Goal: Information Seeking & Learning: Learn about a topic

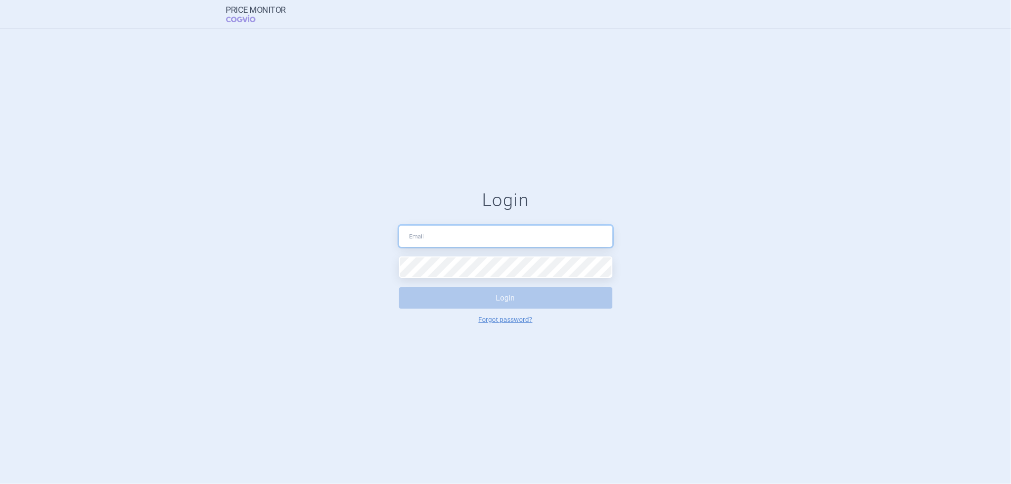
type input "[PERSON_NAME][EMAIL_ADDRESS][PERSON_NAME][DOMAIN_NAME]"
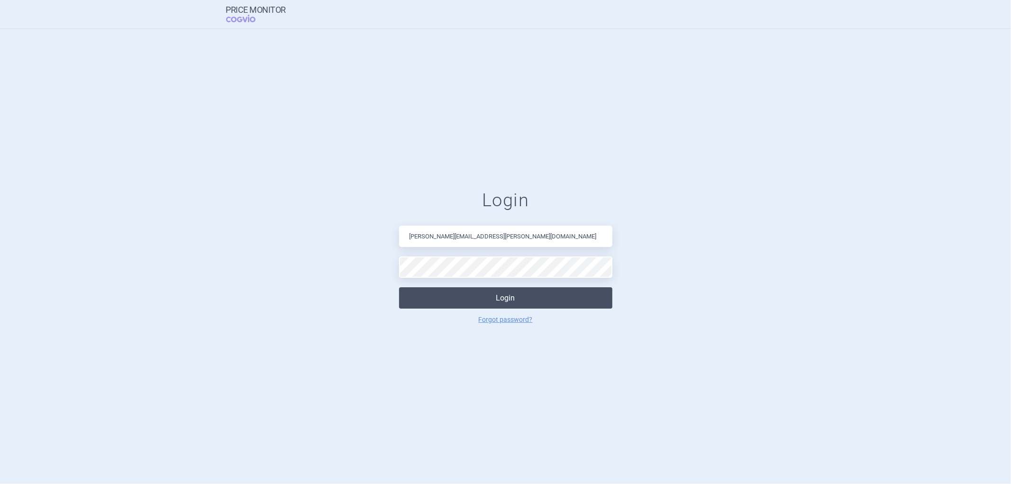
click at [448, 300] on button "Login" at bounding box center [505, 297] width 213 height 21
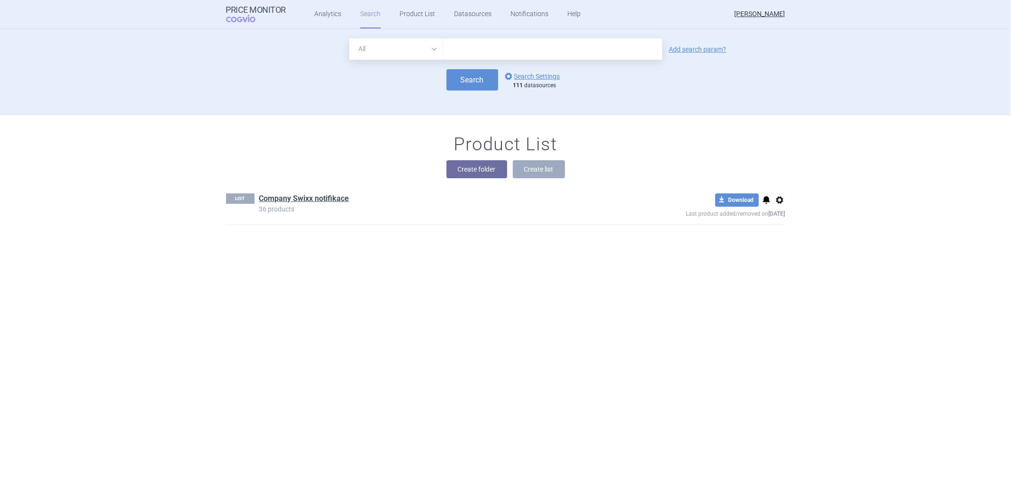
click at [482, 51] on input "text" at bounding box center [552, 48] width 219 height 21
type input "[MEDICAL_DATA]"
click button "Search" at bounding box center [472, 79] width 52 height 21
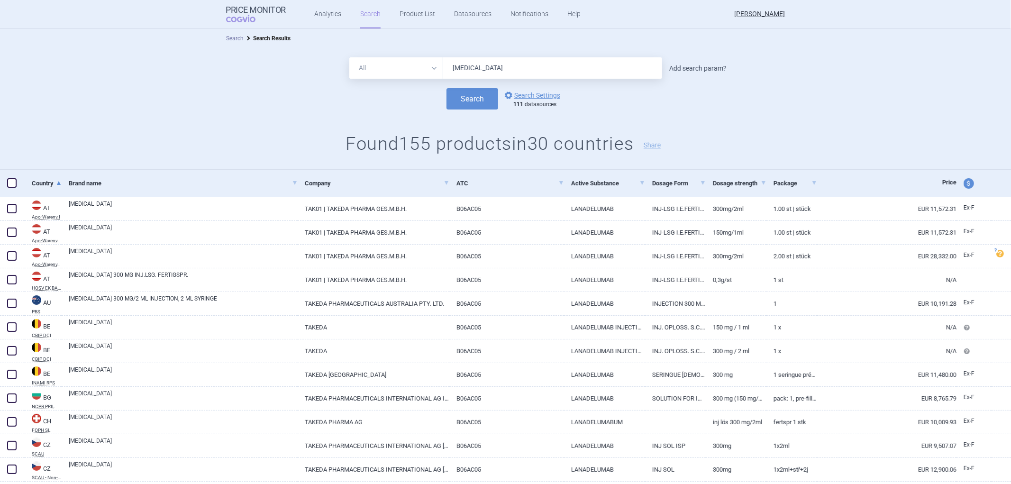
click at [699, 65] on link "Add search param?" at bounding box center [697, 68] width 57 height 7
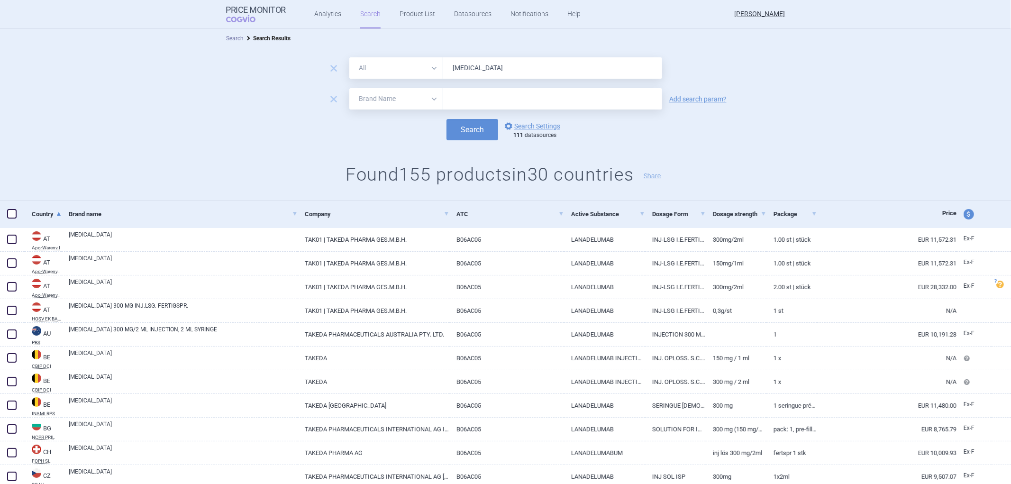
click at [431, 100] on select "All Brand Name ATC Company Active Substance Country Newer than" at bounding box center [396, 98] width 94 height 21
select select "country"
click at [349, 88] on select "All Brand Name ATC Company Active Substance Country Newer than" at bounding box center [396, 98] width 94 height 21
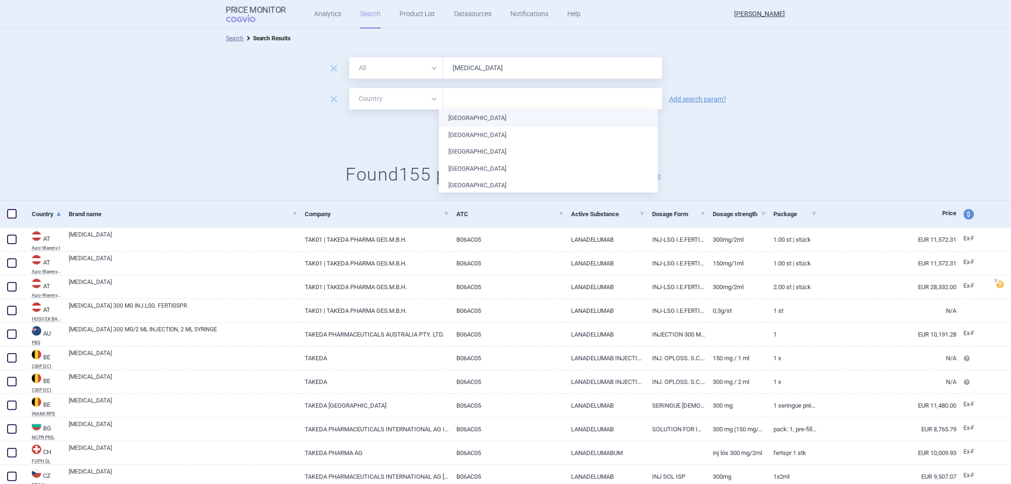
click at [461, 100] on input "text" at bounding box center [552, 99] width 209 height 12
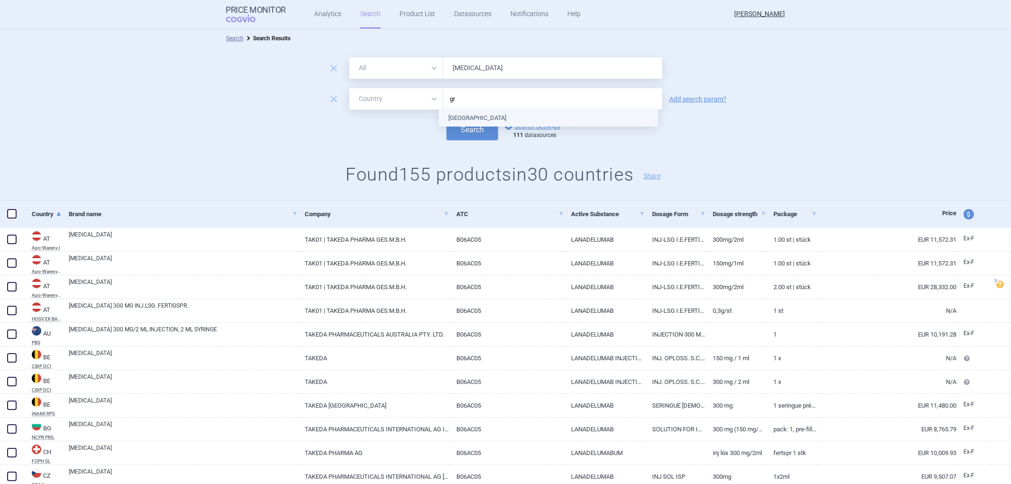
type input "gre"
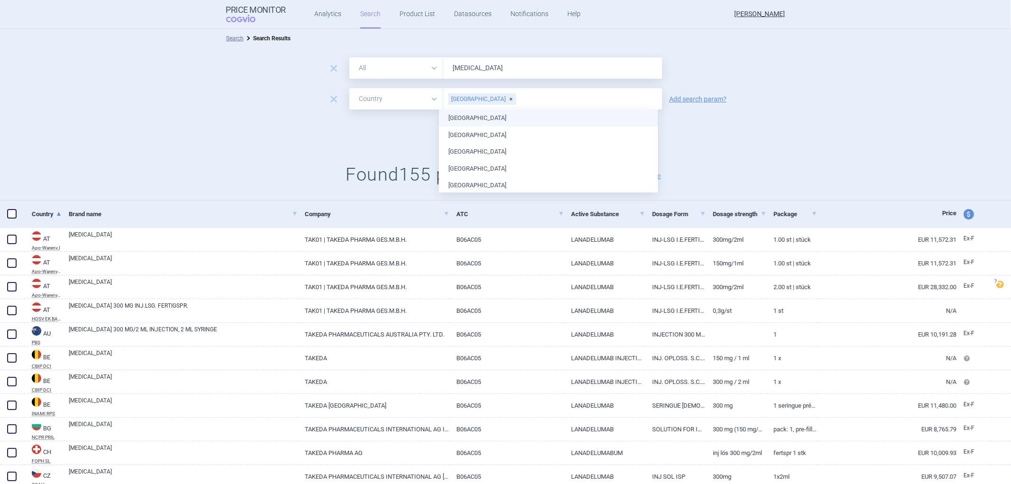
click at [458, 115] on ul "[GEOGRAPHIC_DATA] [GEOGRAPHIC_DATA] [GEOGRAPHIC_DATA] [GEOGRAPHIC_DATA] [GEOGRA…" at bounding box center [548, 472] width 219 height 726
click at [373, 138] on div "Search options Search Settings 111 datasources" at bounding box center [505, 129] width 1011 height 21
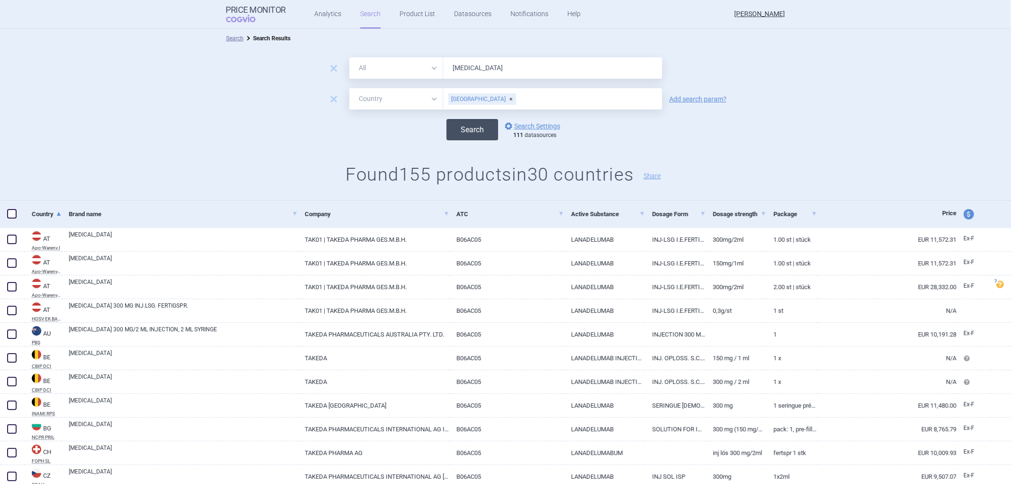
click at [458, 131] on button "Search" at bounding box center [472, 129] width 52 height 21
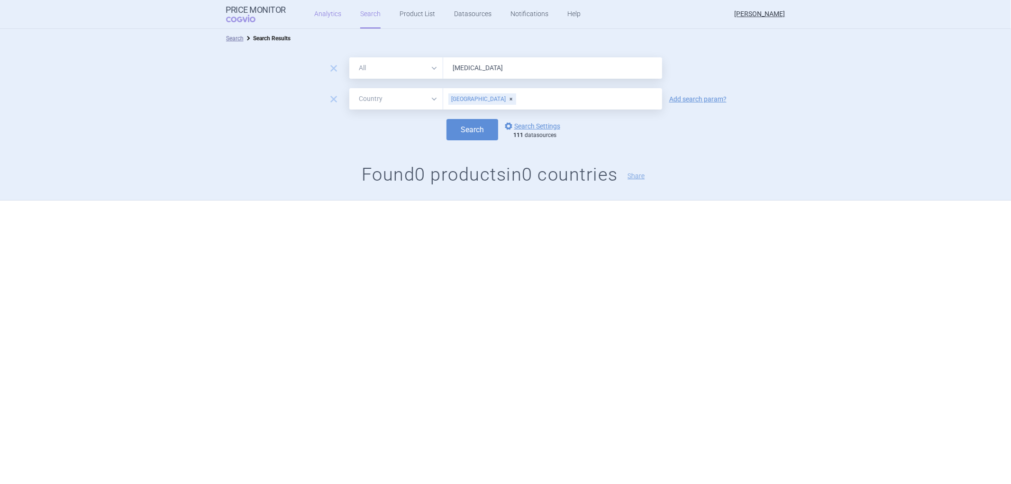
click at [324, 13] on link "Analytics" at bounding box center [327, 14] width 27 height 28
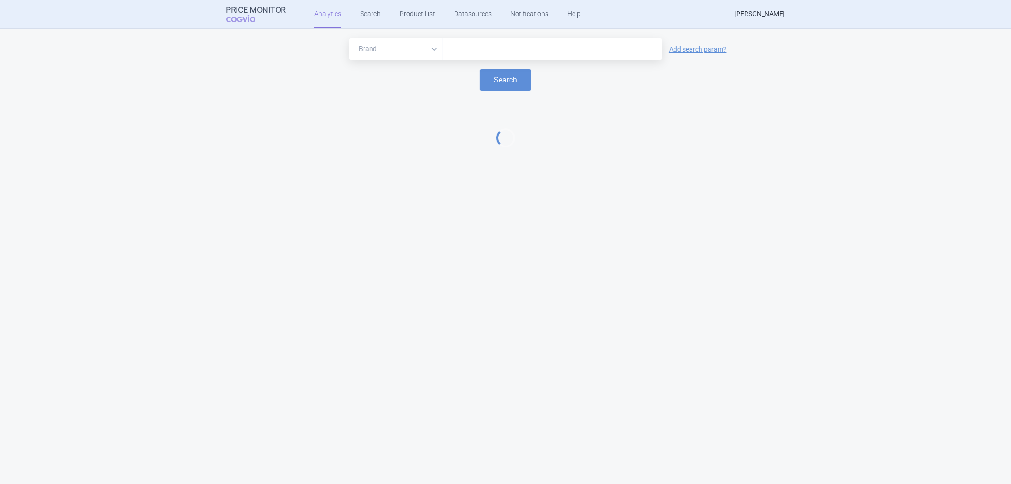
click at [474, 49] on input "text" at bounding box center [552, 49] width 209 height 12
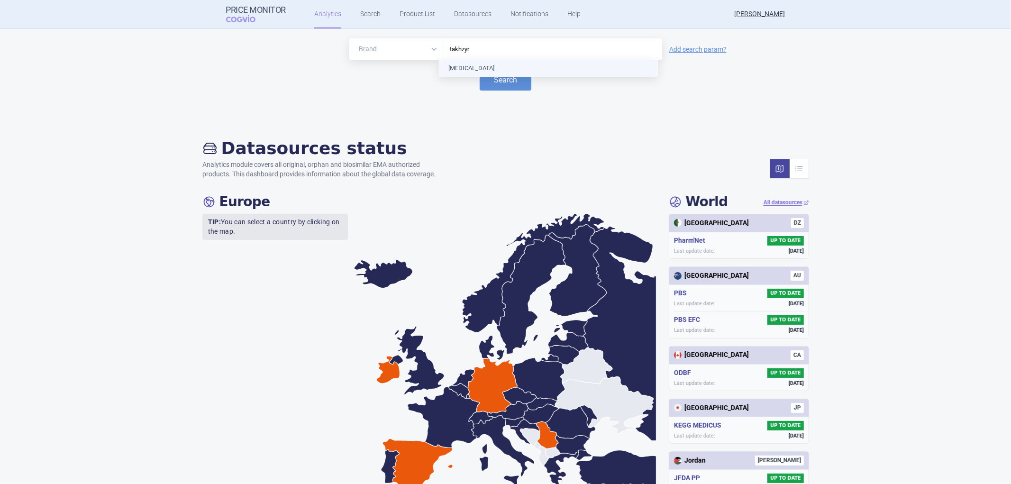
type input "[MEDICAL_DATA]"
click at [487, 80] on button "Search" at bounding box center [506, 79] width 52 height 21
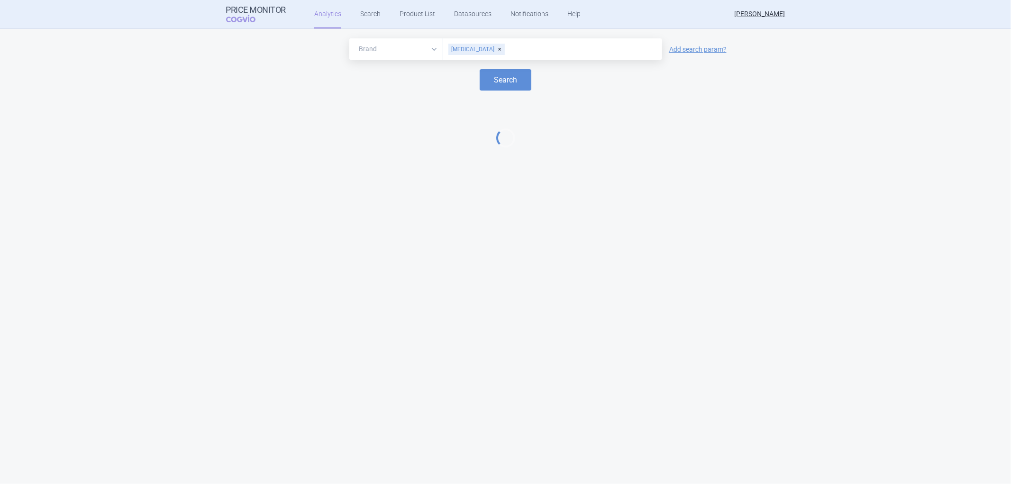
select select "EUR"
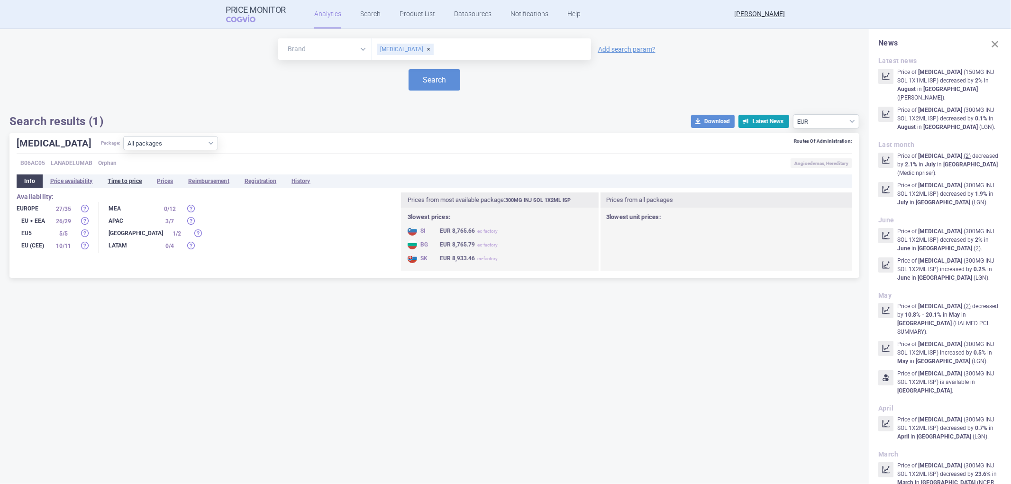
click at [121, 181] on li "Time to price" at bounding box center [124, 180] width 49 height 13
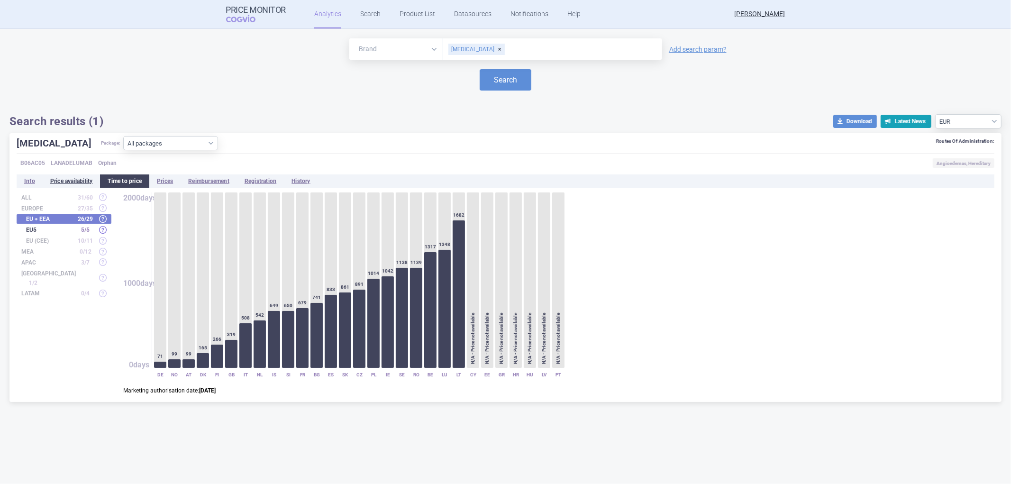
click at [65, 179] on li "Price availability" at bounding box center [72, 180] width 58 height 13
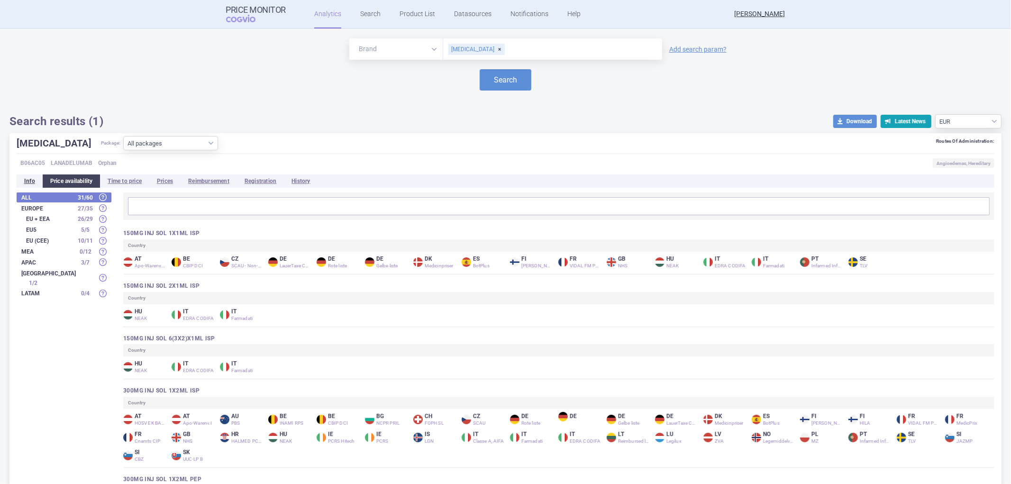
click at [35, 181] on li "Info" at bounding box center [30, 180] width 26 height 13
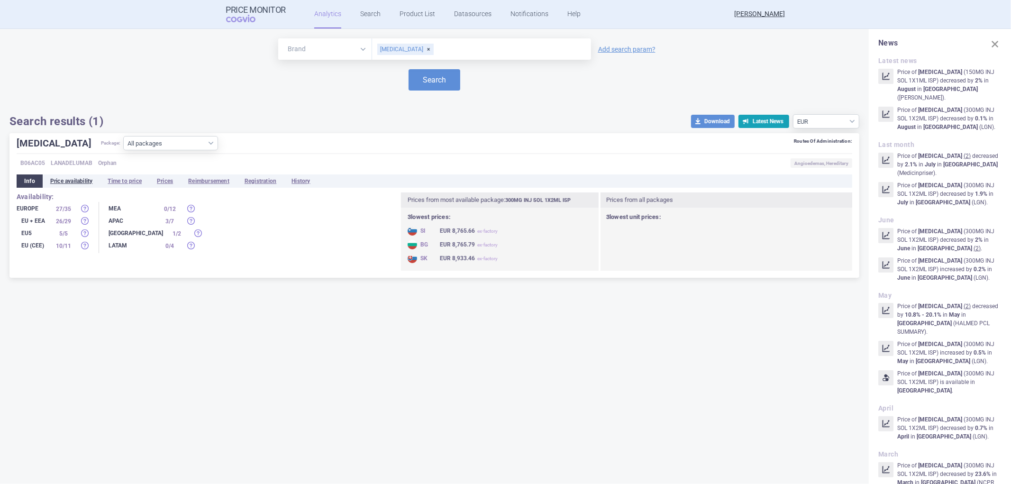
click at [83, 182] on li "Price availability" at bounding box center [72, 180] width 58 height 13
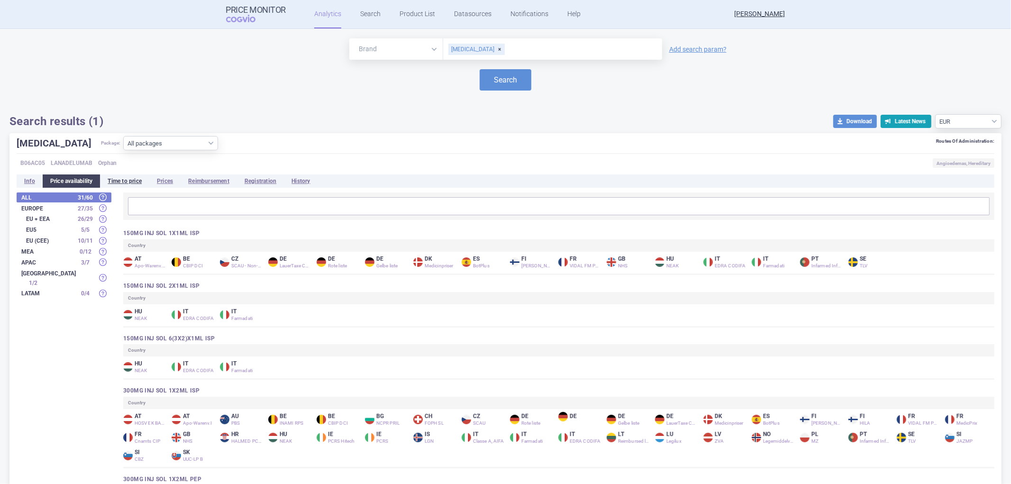
click at [130, 177] on li "Time to price" at bounding box center [124, 180] width 49 height 13
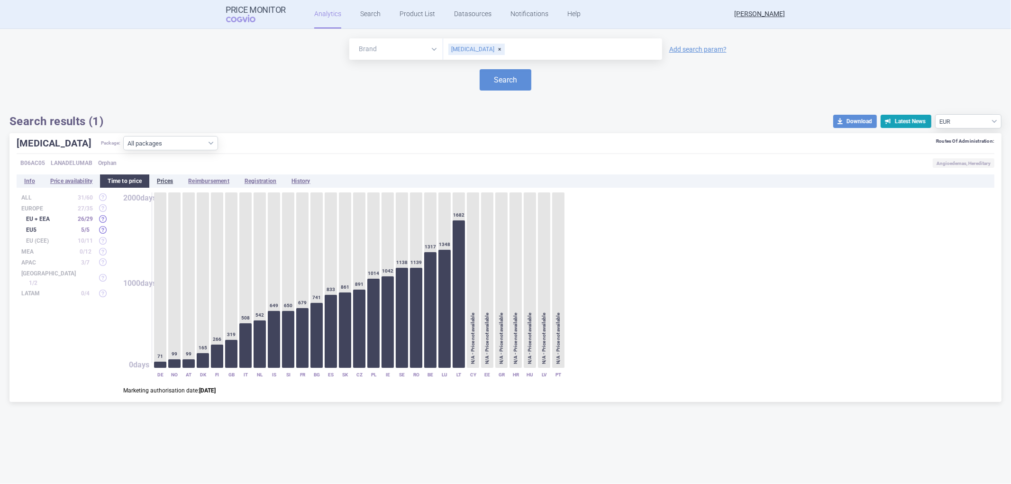
click at [171, 181] on li "Prices" at bounding box center [164, 180] width 31 height 13
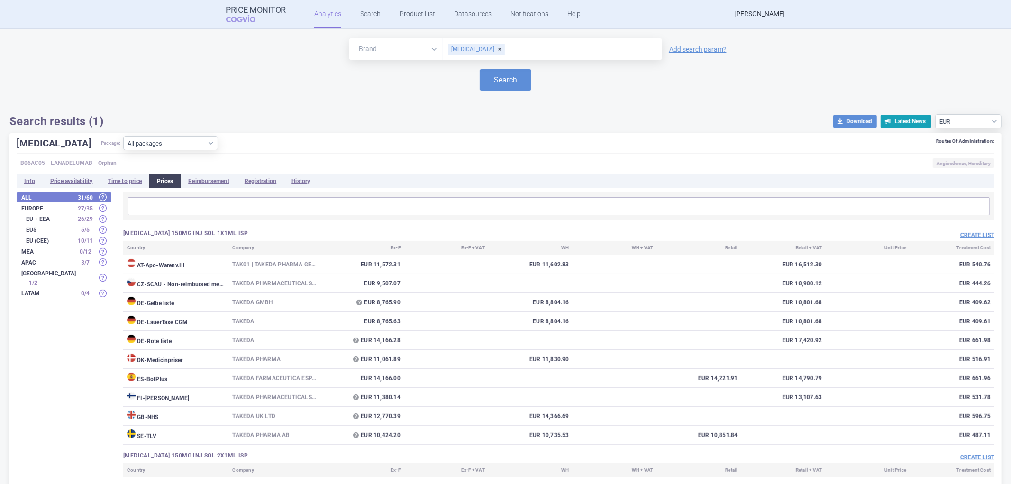
click at [159, 202] on input "text" at bounding box center [559, 206] width 856 height 12
drag, startPoint x: 195, startPoint y: 208, endPoint x: 120, endPoint y: 205, distance: 74.9
type input "g"
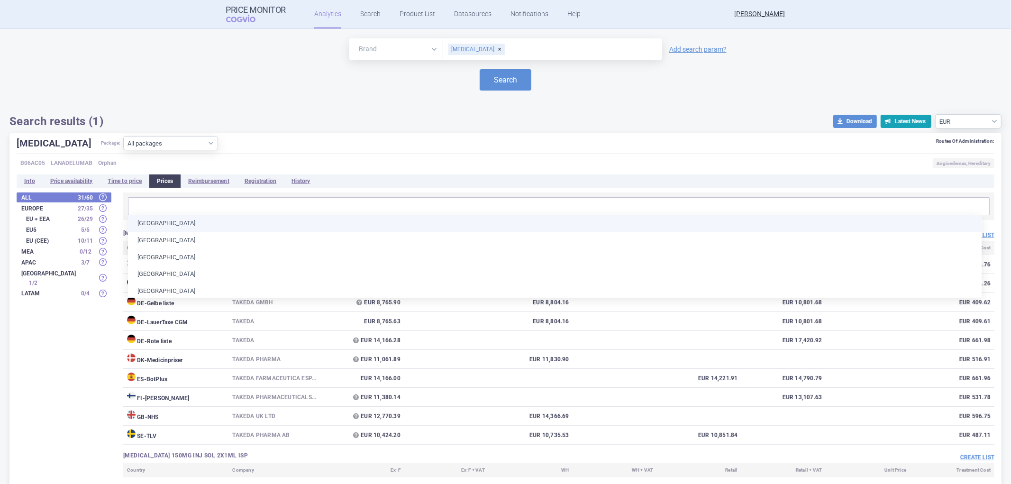
type input "c"
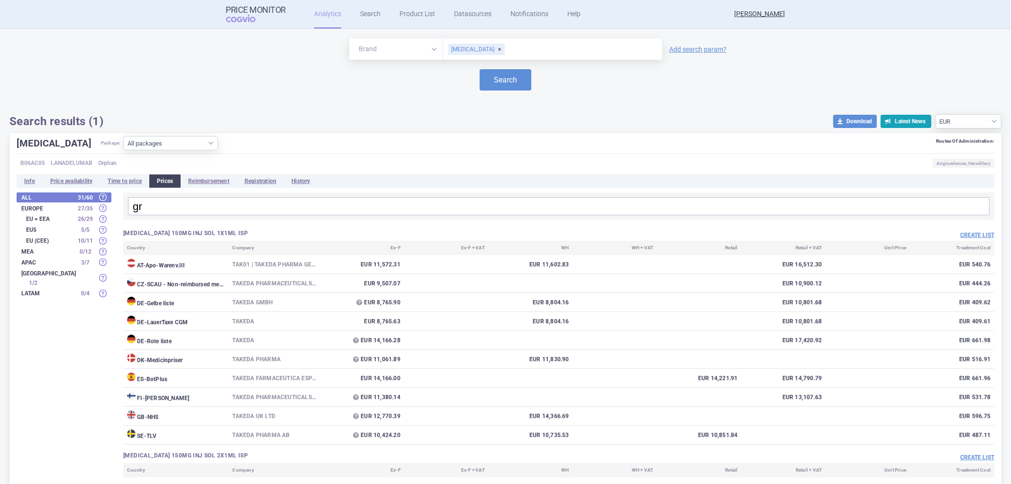
type input "g"
